Goal: Task Accomplishment & Management: Use online tool/utility

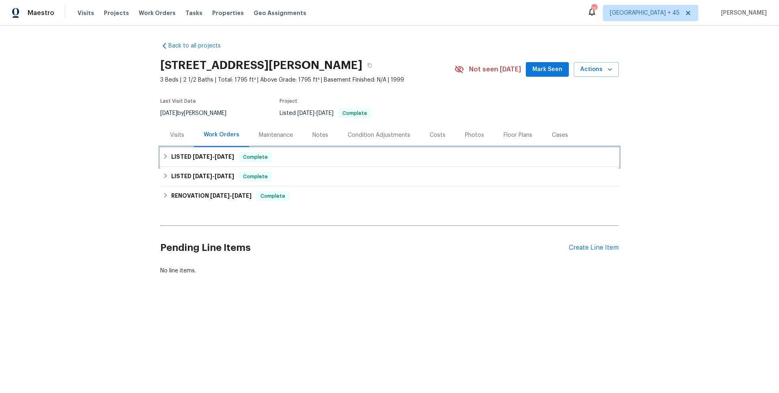
click at [191, 151] on div "LISTED 4/10/25 - 4/12/25 Complete" at bounding box center [389, 156] width 459 height 19
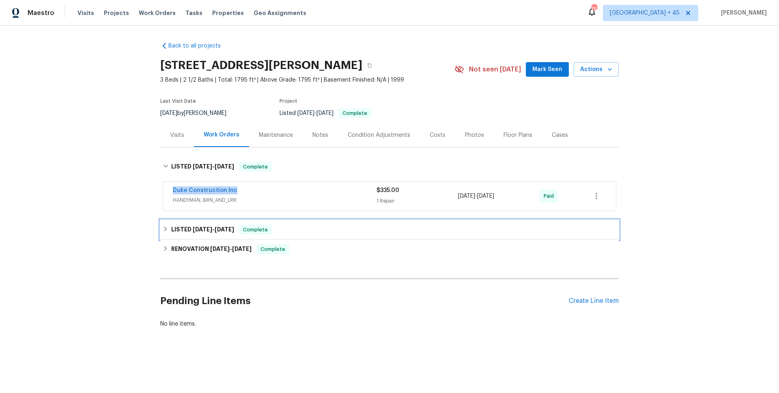
click at [196, 227] on span "3/15/25" at bounding box center [202, 229] width 19 height 6
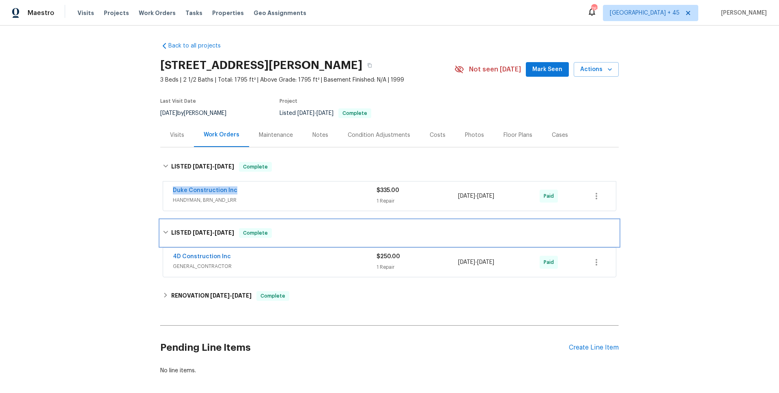
scroll to position [37, 0]
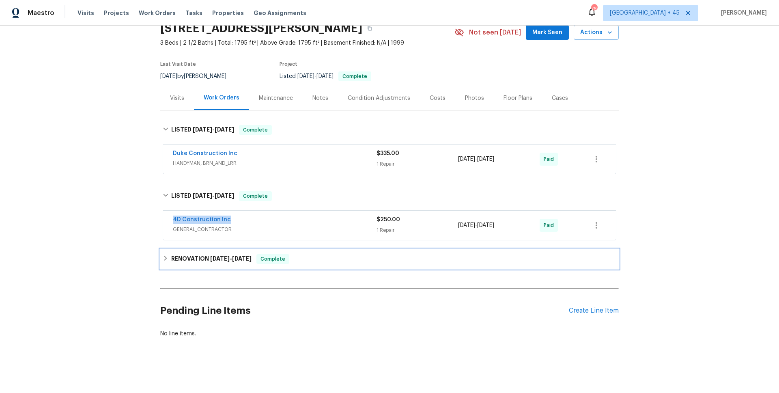
click at [207, 259] on h6 "RENOVATION 2/18/25 - 3/7/25" at bounding box center [211, 259] width 80 height 10
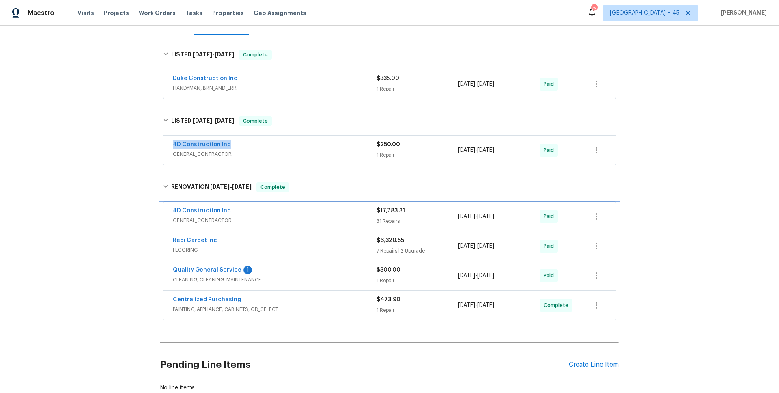
scroll to position [121, 0]
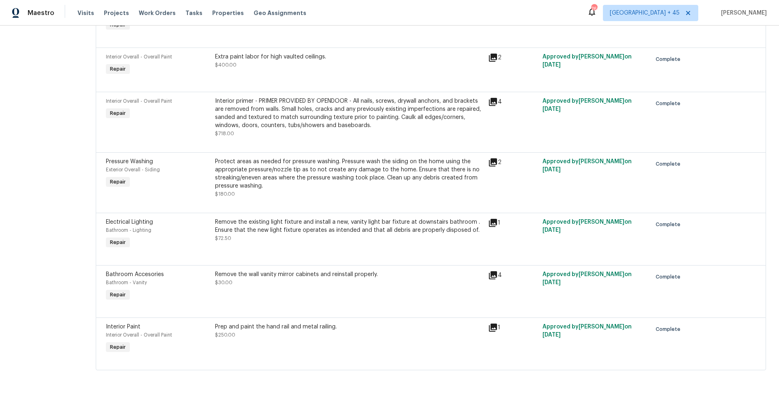
scroll to position [1619, 0]
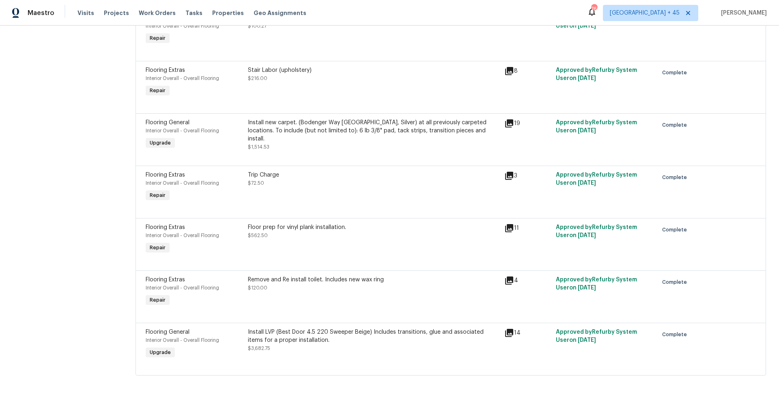
scroll to position [207, 0]
